Goal: Navigation & Orientation: Find specific page/section

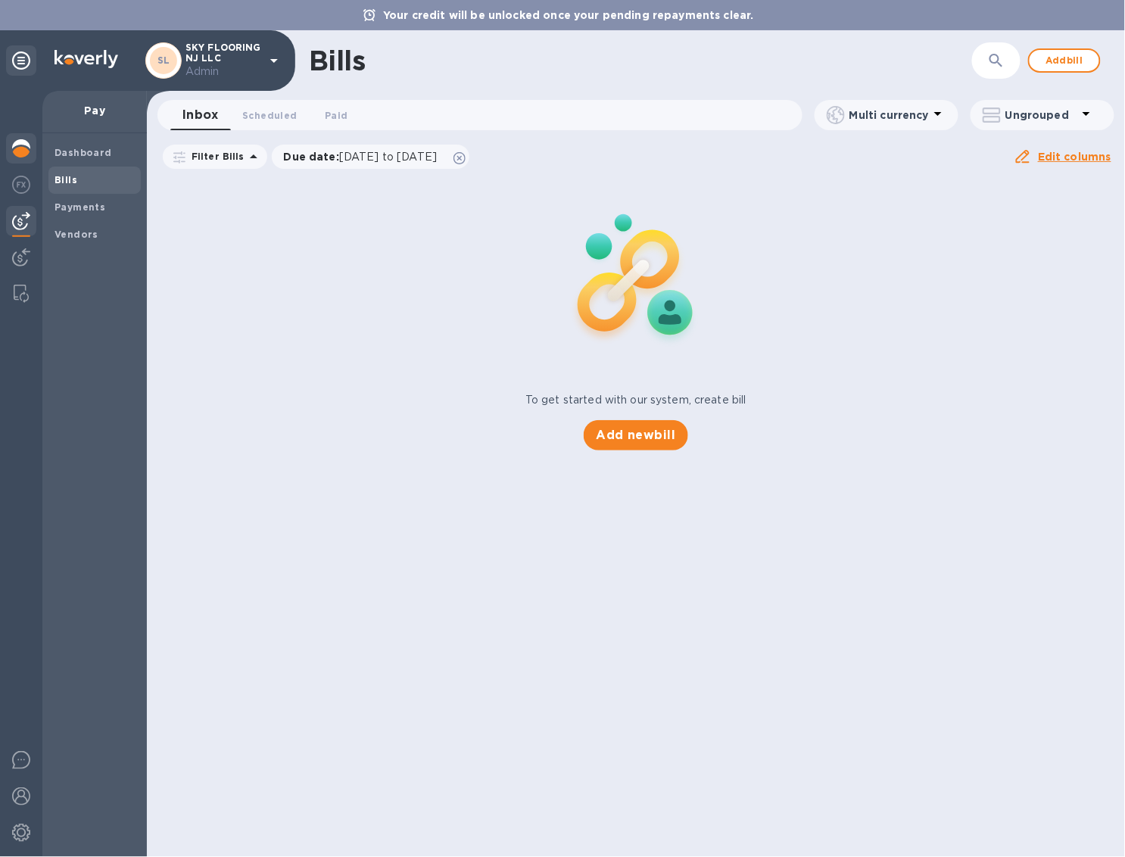
click at [19, 144] on img at bounding box center [21, 148] width 18 height 18
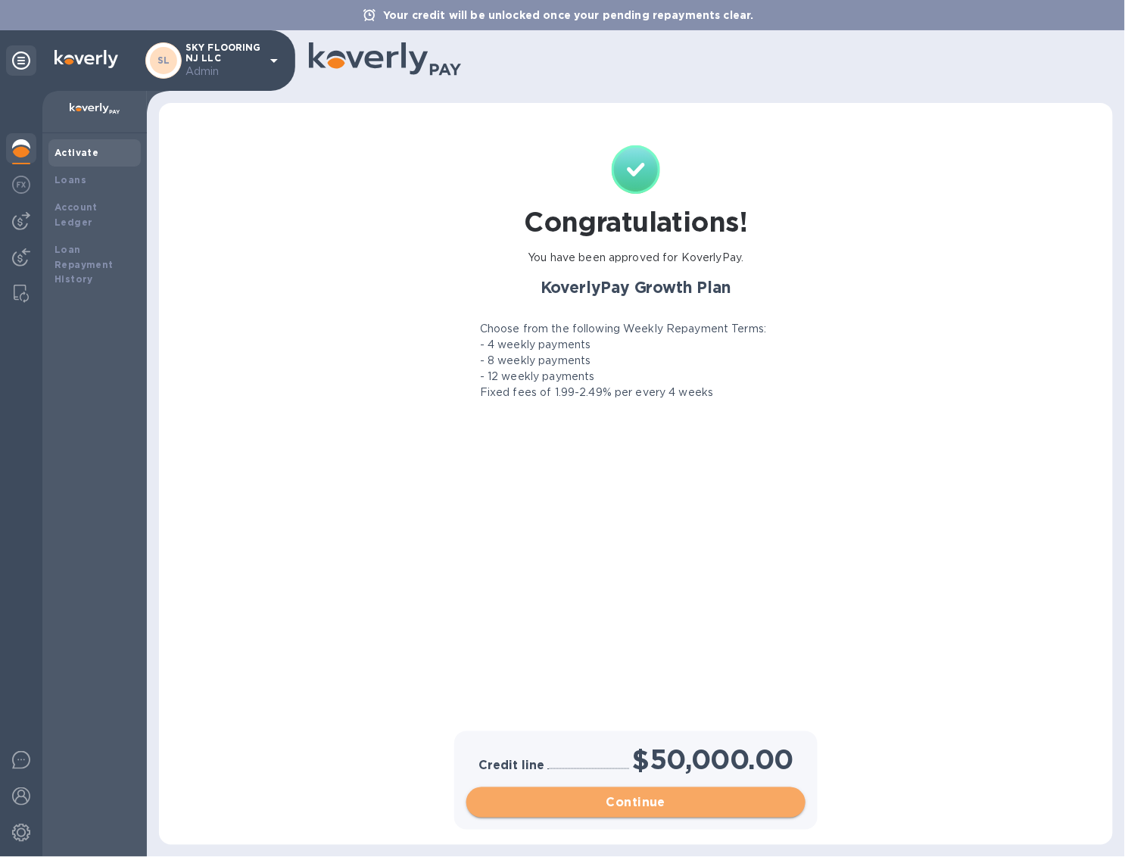
click at [689, 798] on span "Continue" at bounding box center [635, 802] width 315 height 18
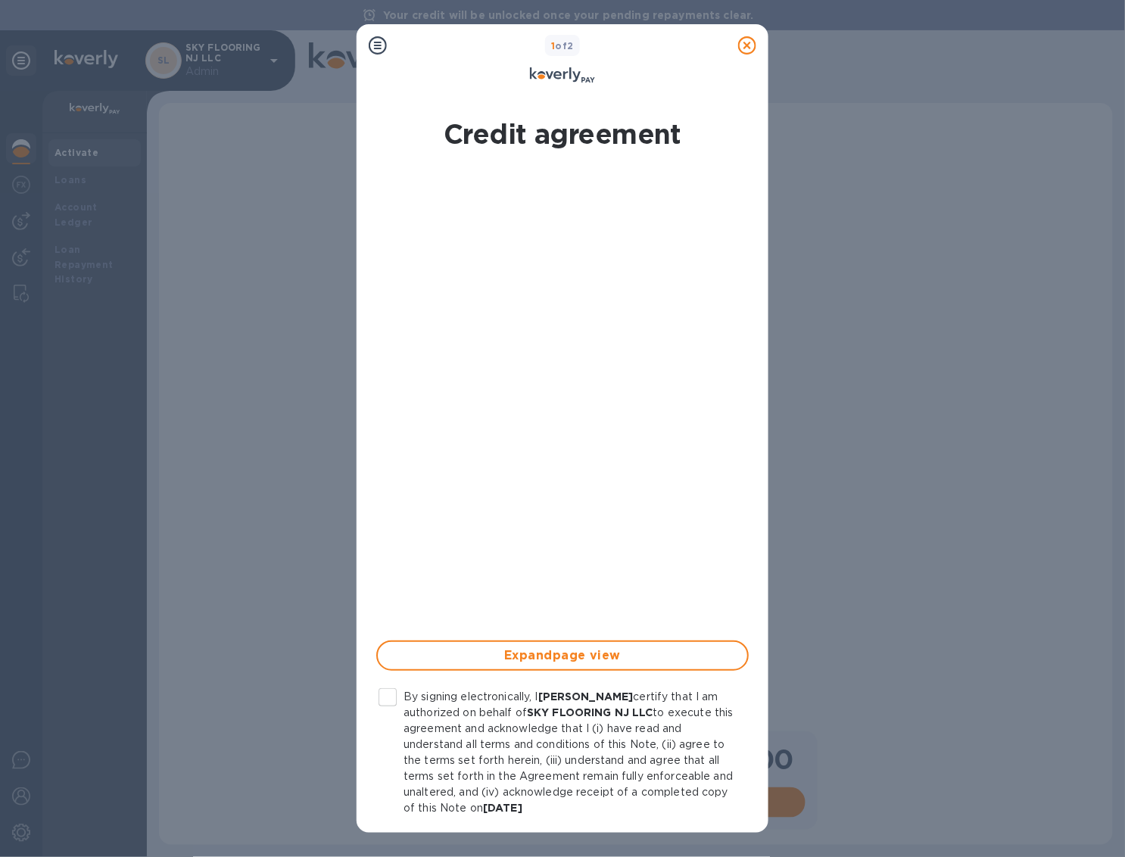
click at [750, 47] on icon at bounding box center [747, 45] width 18 height 18
